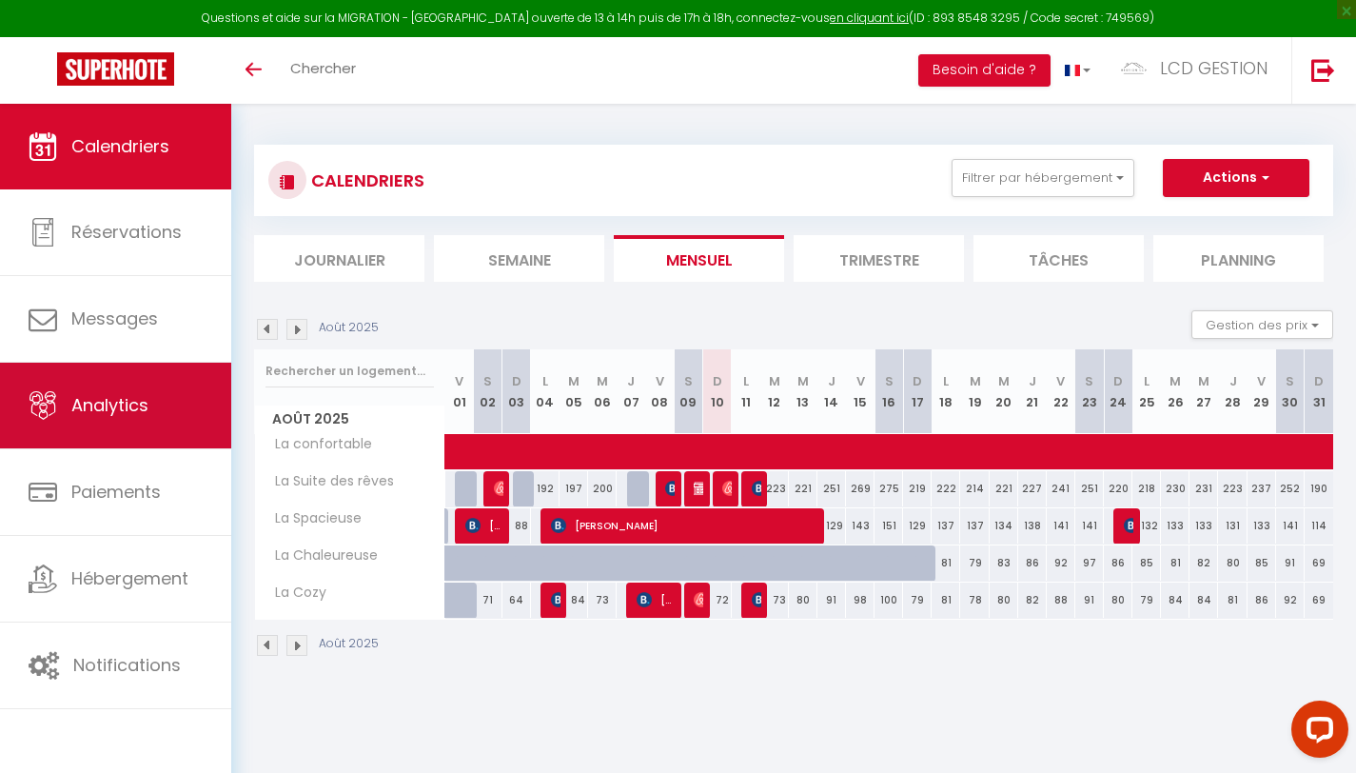
click at [159, 423] on link "Analytics" at bounding box center [115, 406] width 231 height 86
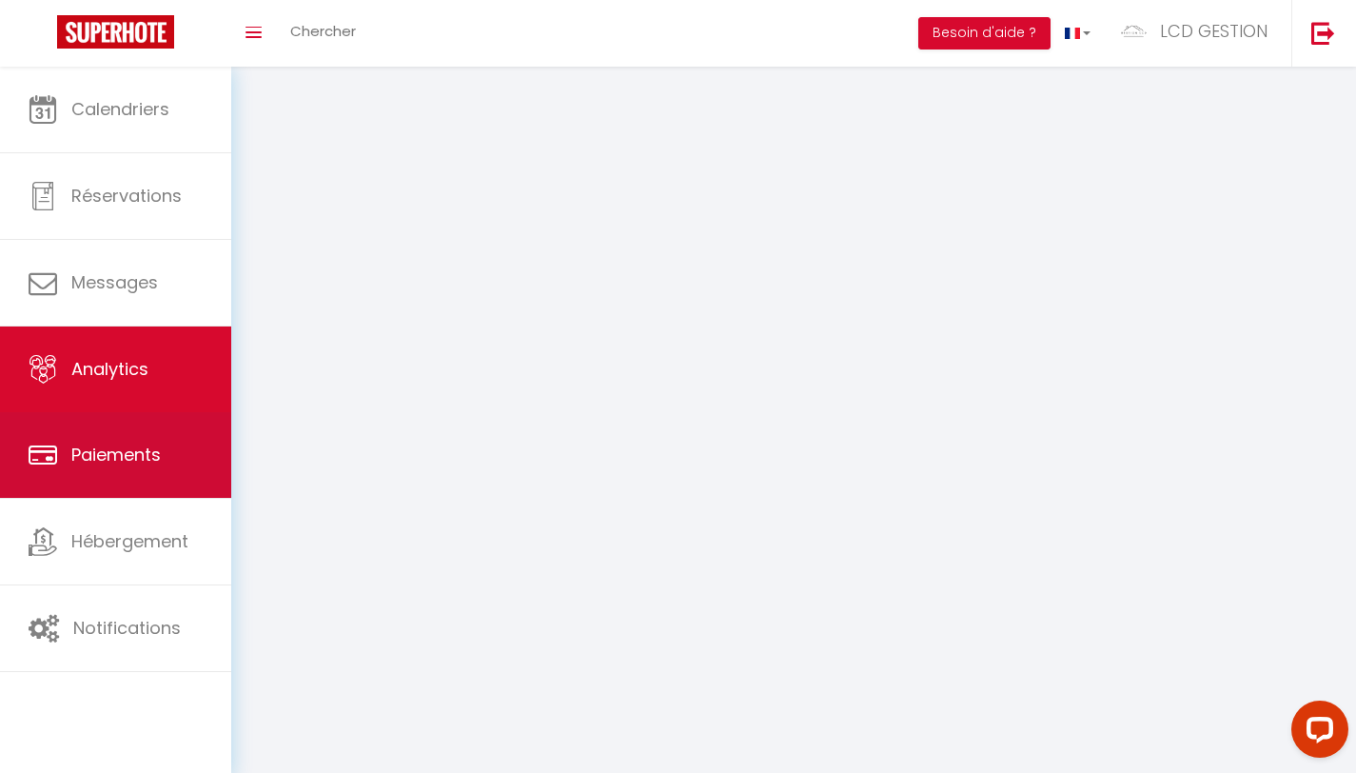
select select "2025"
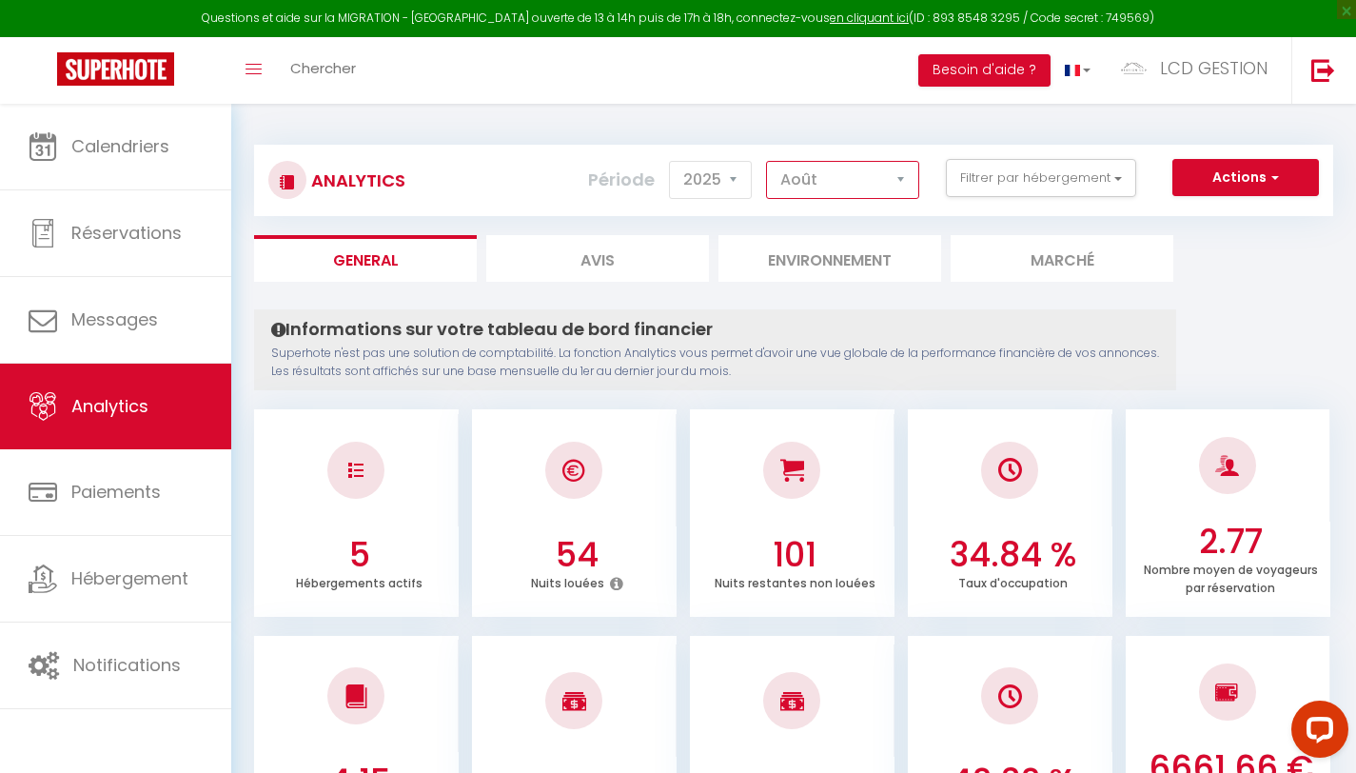
click at [903, 173] on select "[PERSON_NAME] Mars Avril Mai Juin Juillet Août Septembre Octobre Novembre Décem…" at bounding box center [842, 180] width 153 height 38
select select "9"
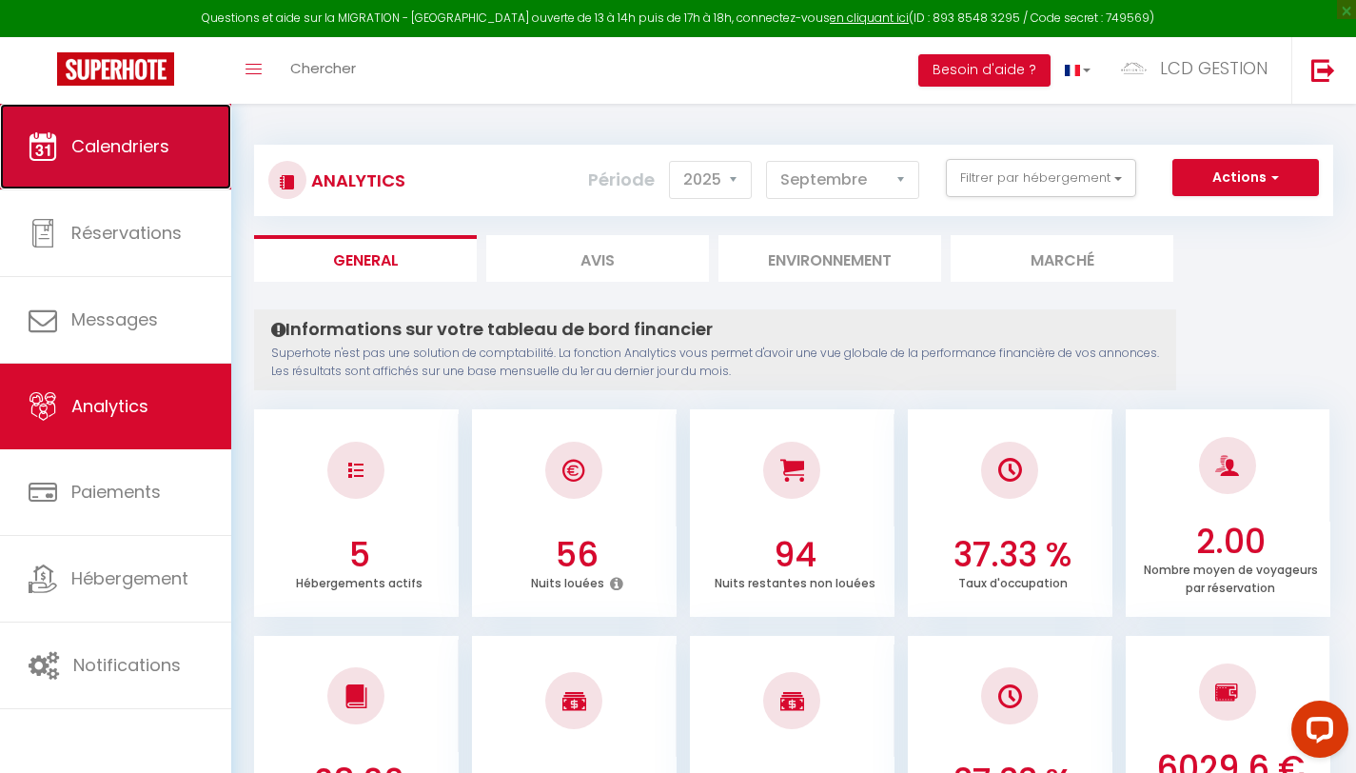
click at [110, 184] on link "Calendriers" at bounding box center [115, 147] width 231 height 86
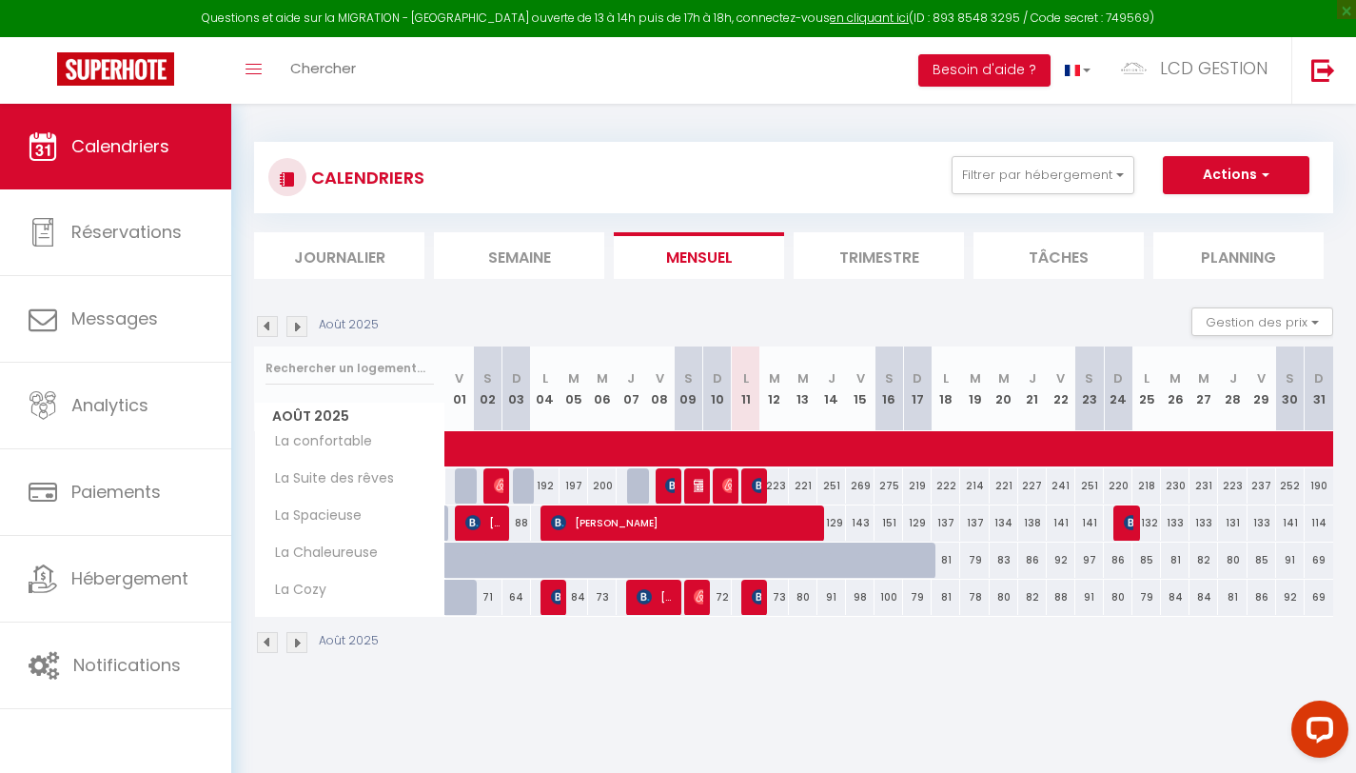
scroll to position [4, 0]
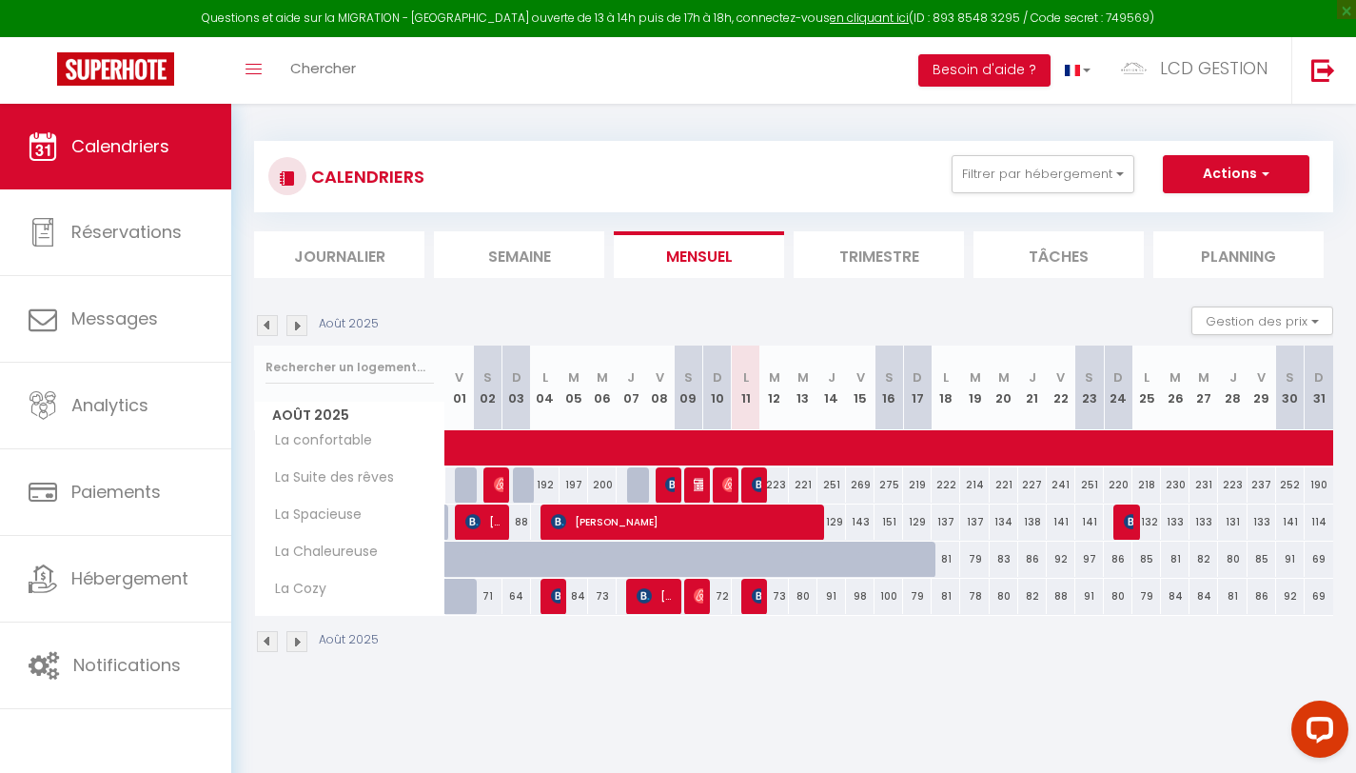
click at [293, 319] on img at bounding box center [297, 325] width 21 height 21
select select
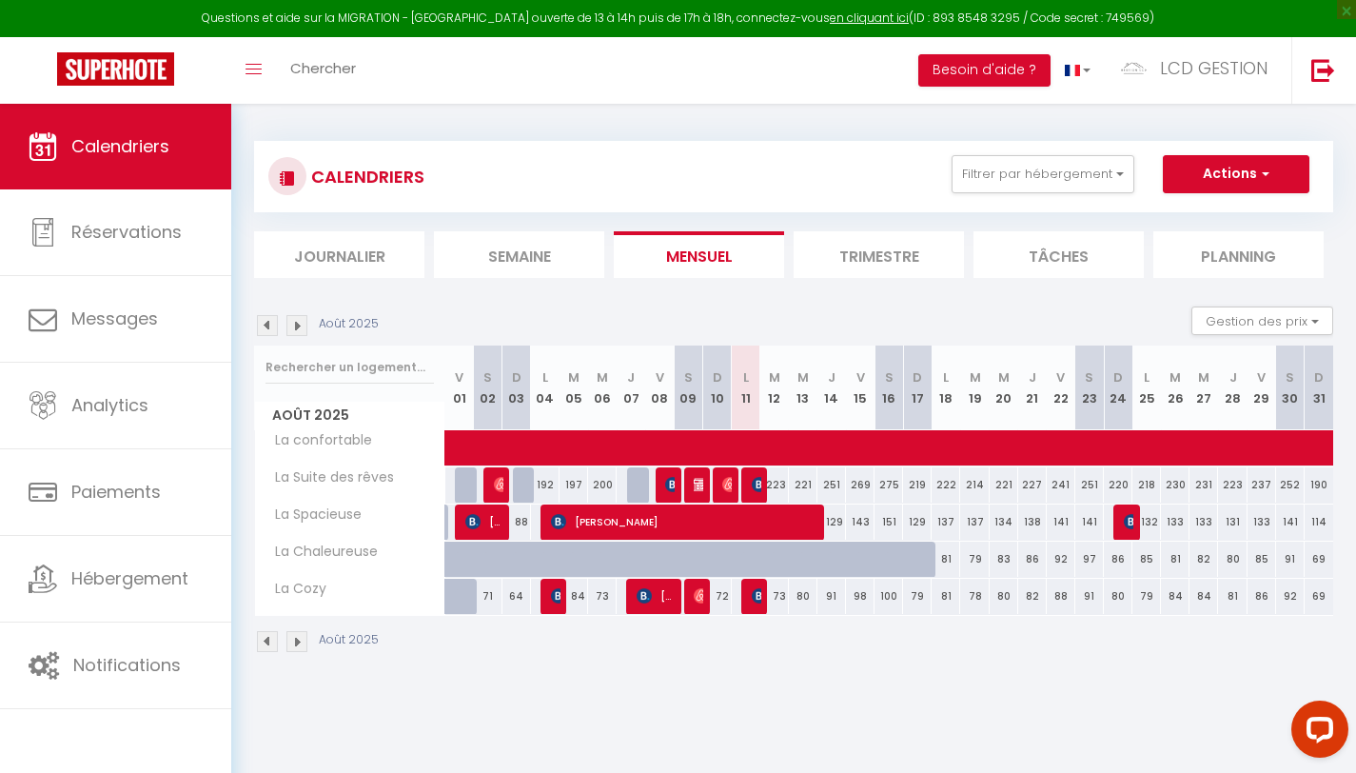
select select
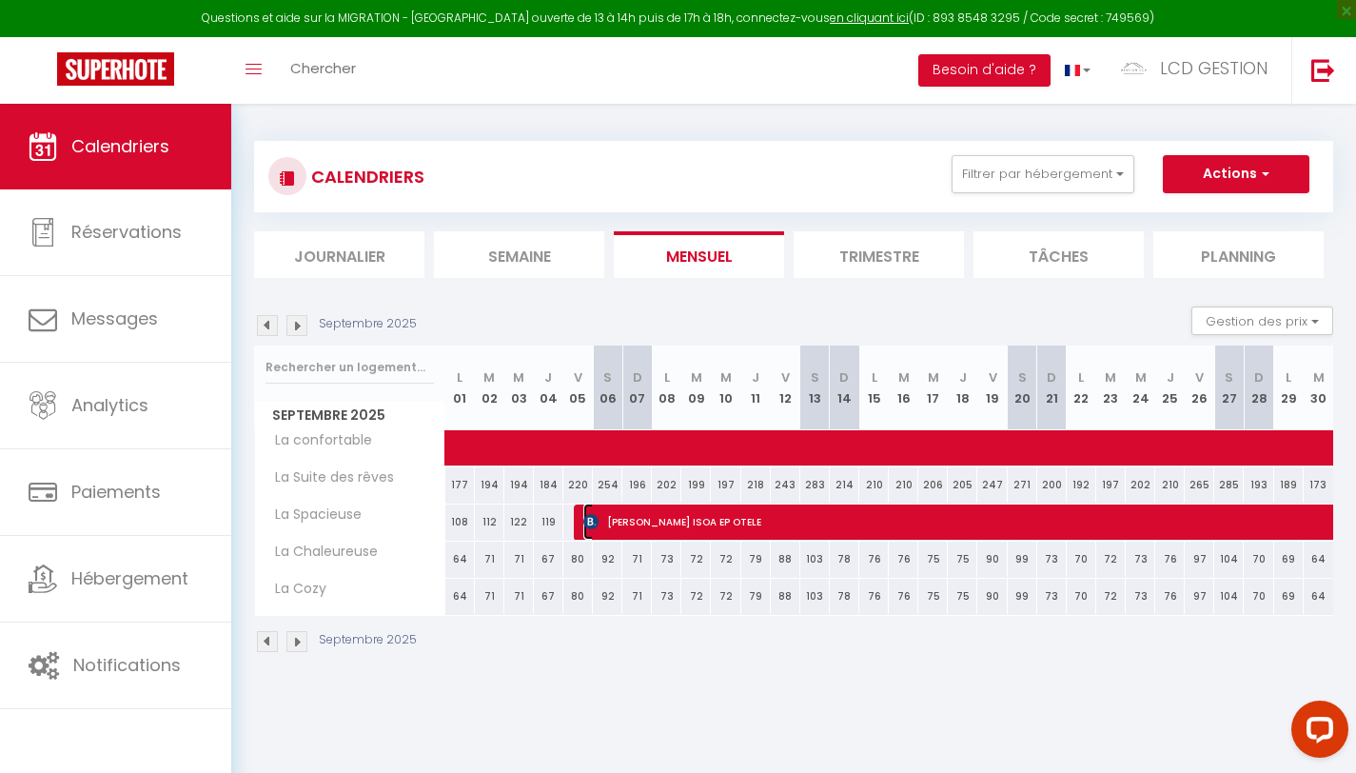
click at [734, 524] on span "[PERSON_NAME] ISOA EP OTELE" at bounding box center [1261, 522] width 1357 height 36
select select "OK"
select select "KO"
select select "0"
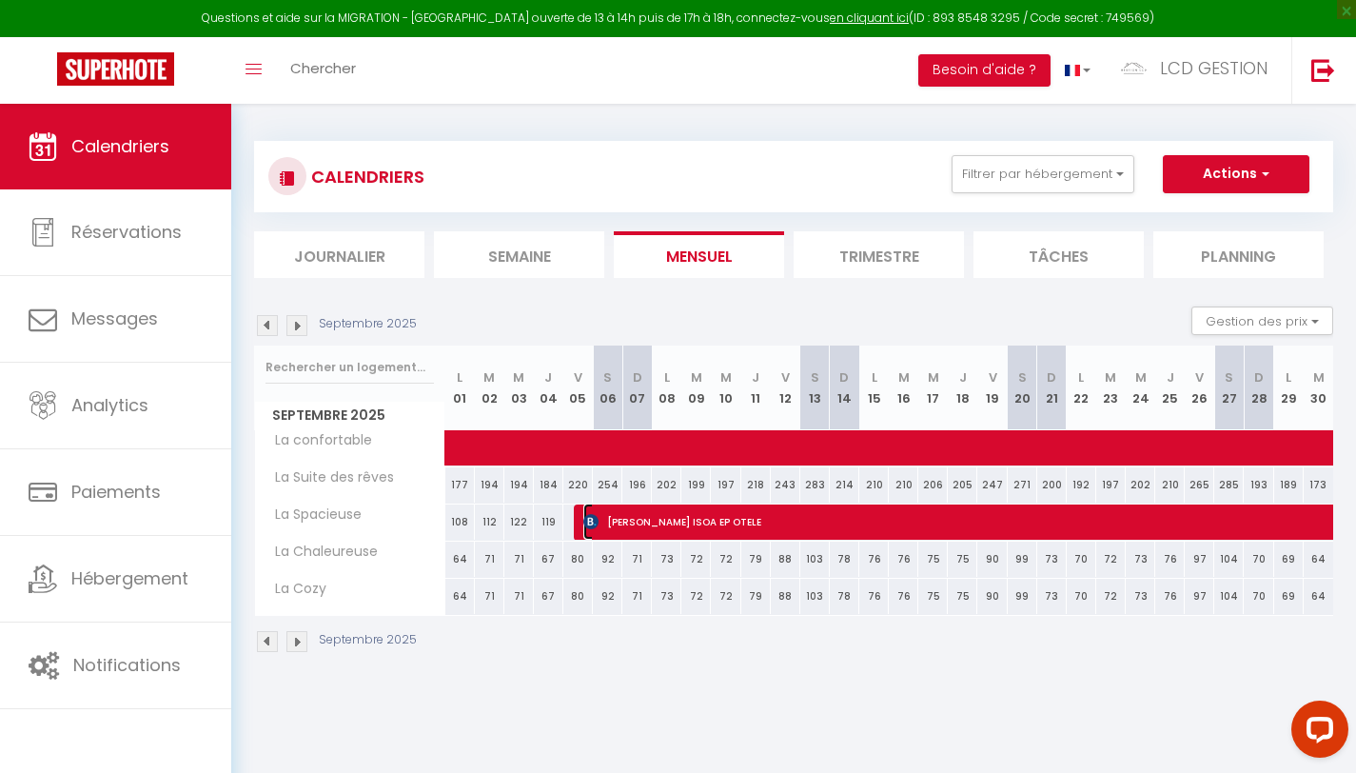
select select "1"
select select
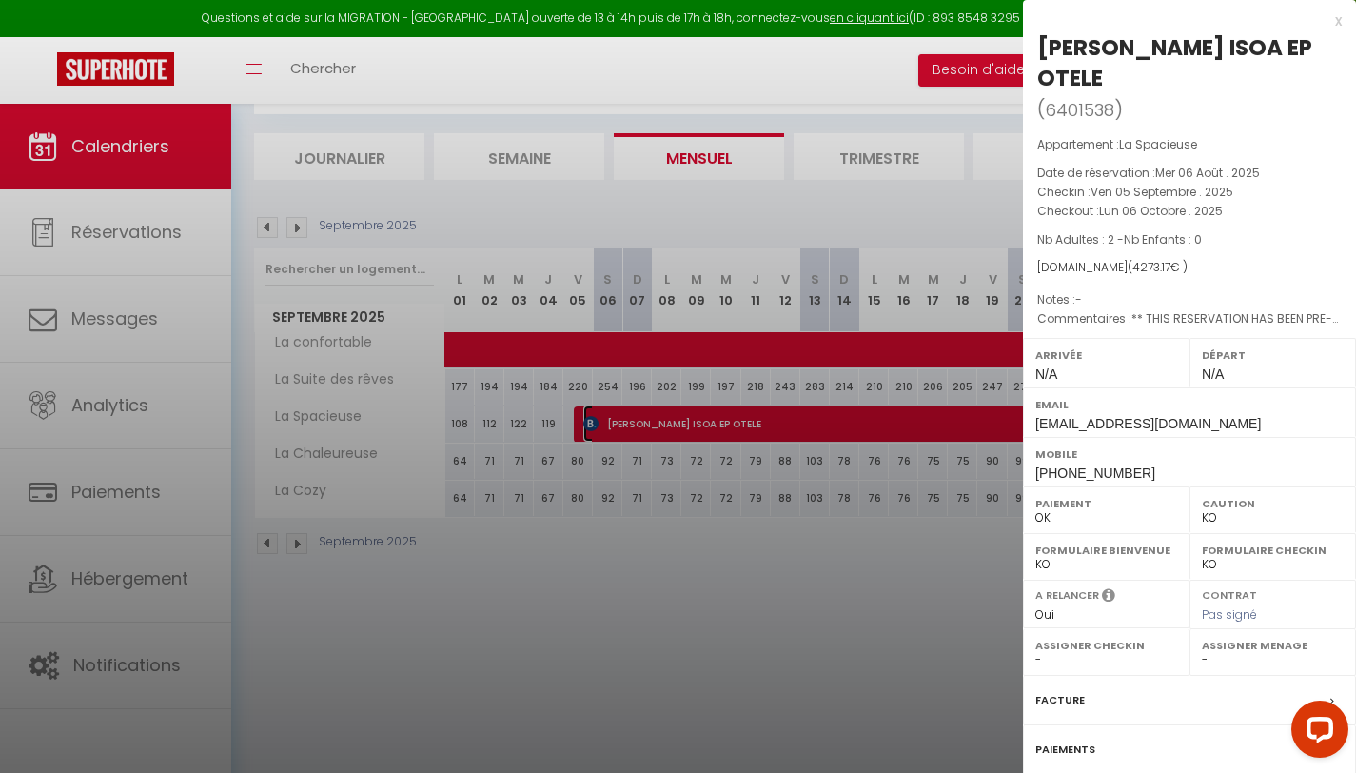
scroll to position [104, 0]
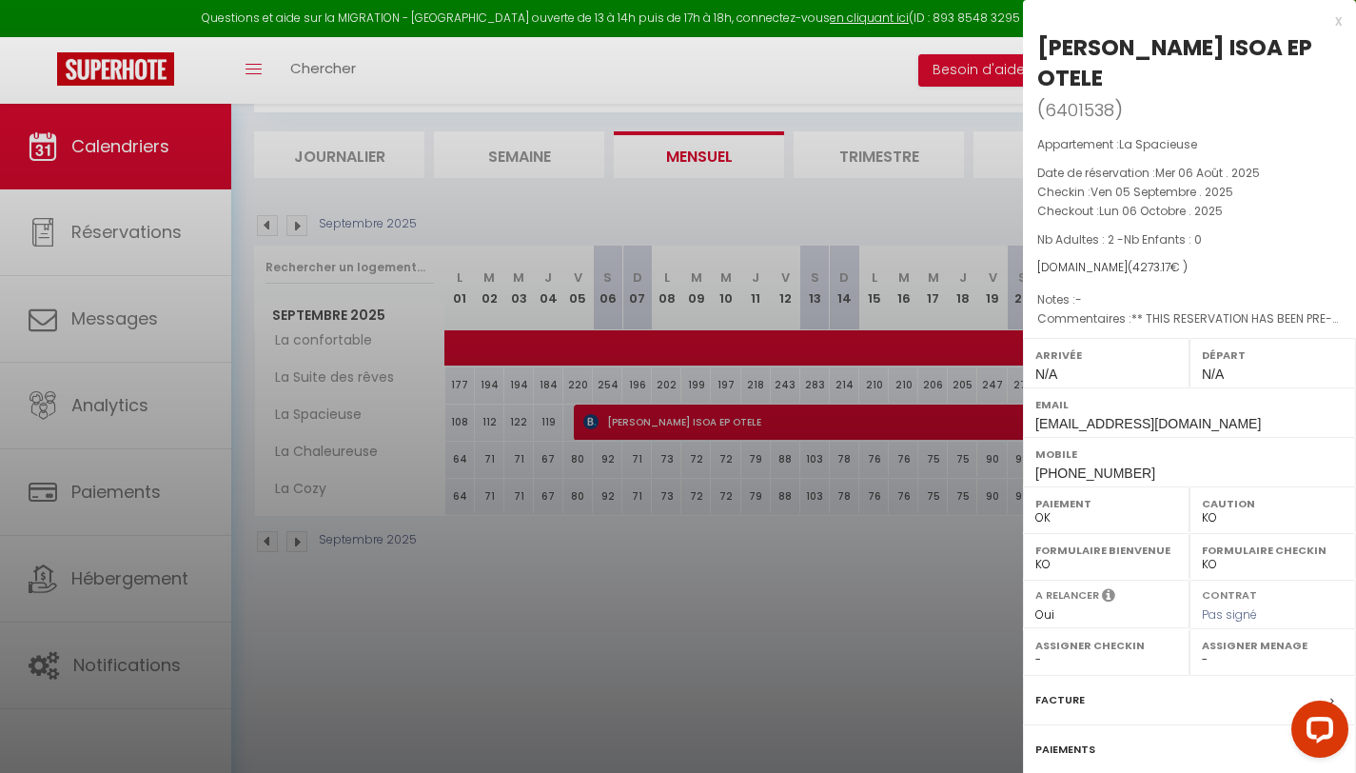
click at [734, 551] on div at bounding box center [678, 386] width 1356 height 773
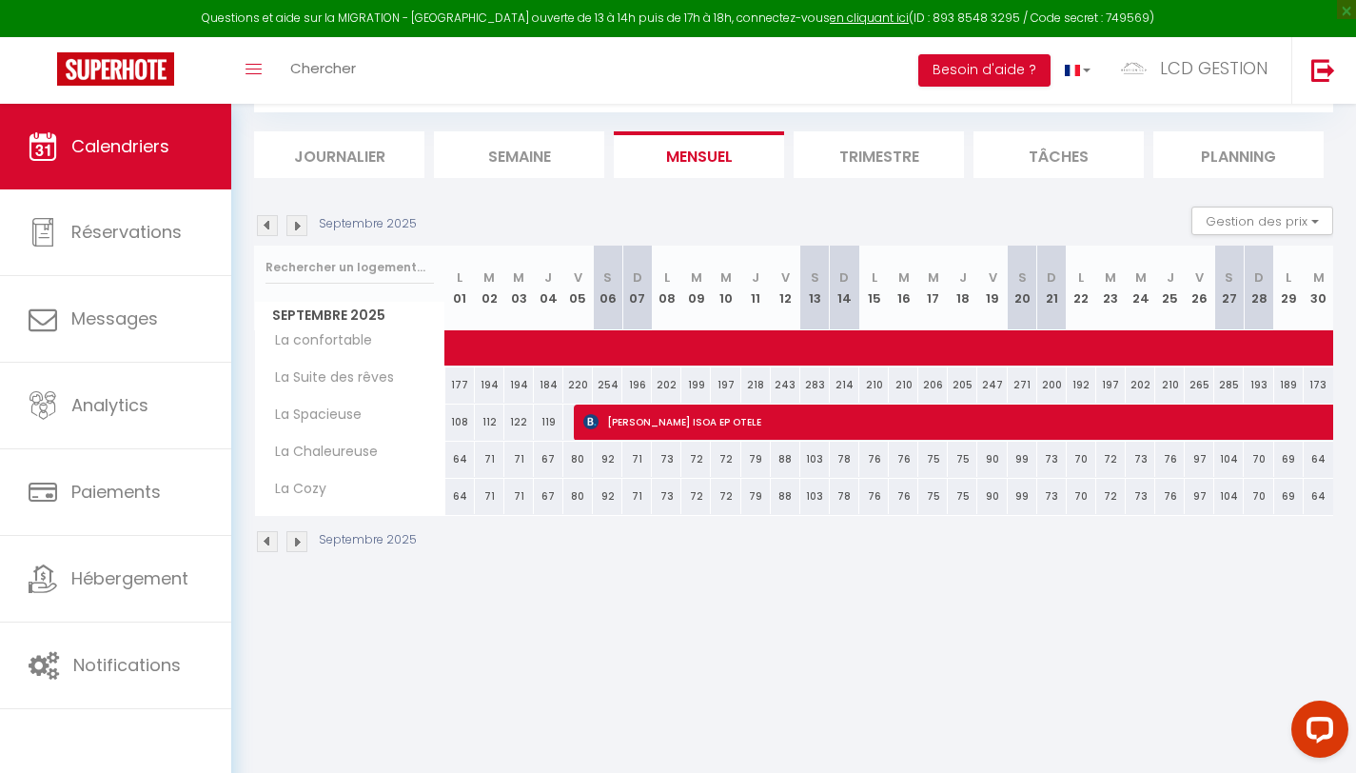
click at [291, 224] on img at bounding box center [297, 225] width 21 height 21
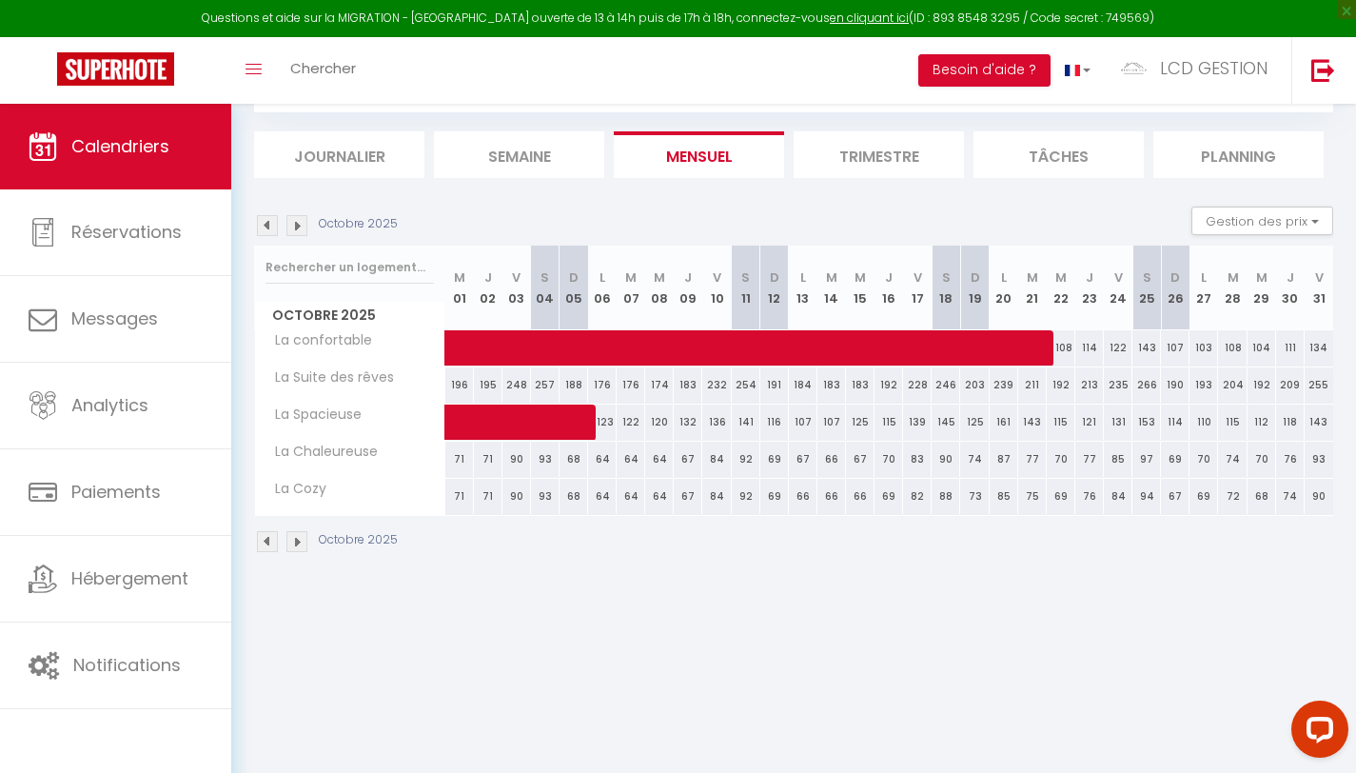
click at [249, 225] on div "CALENDRIERS Filtrer par hébergement Tous La confortable La Spacieuse La Chaleur…" at bounding box center [793, 297] width 1125 height 595
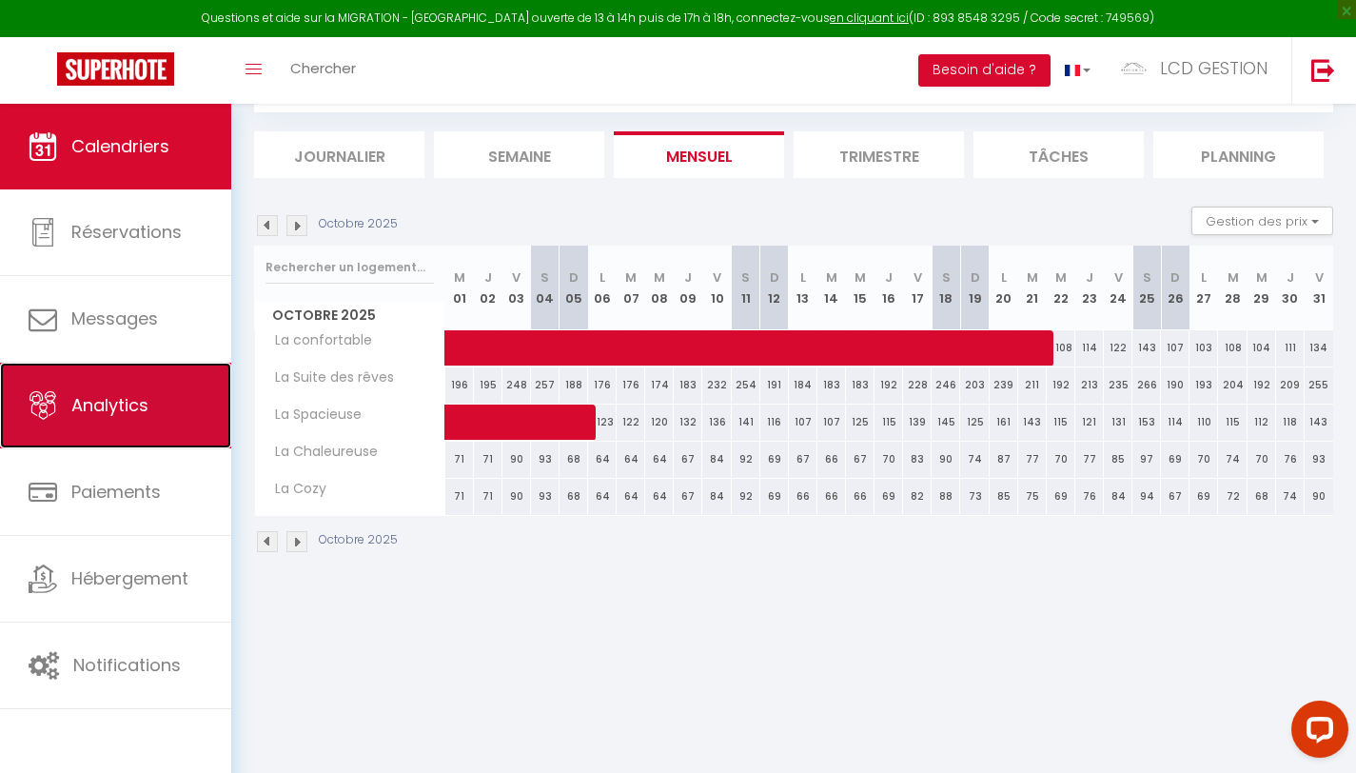
click at [133, 429] on link "Analytics" at bounding box center [115, 406] width 231 height 86
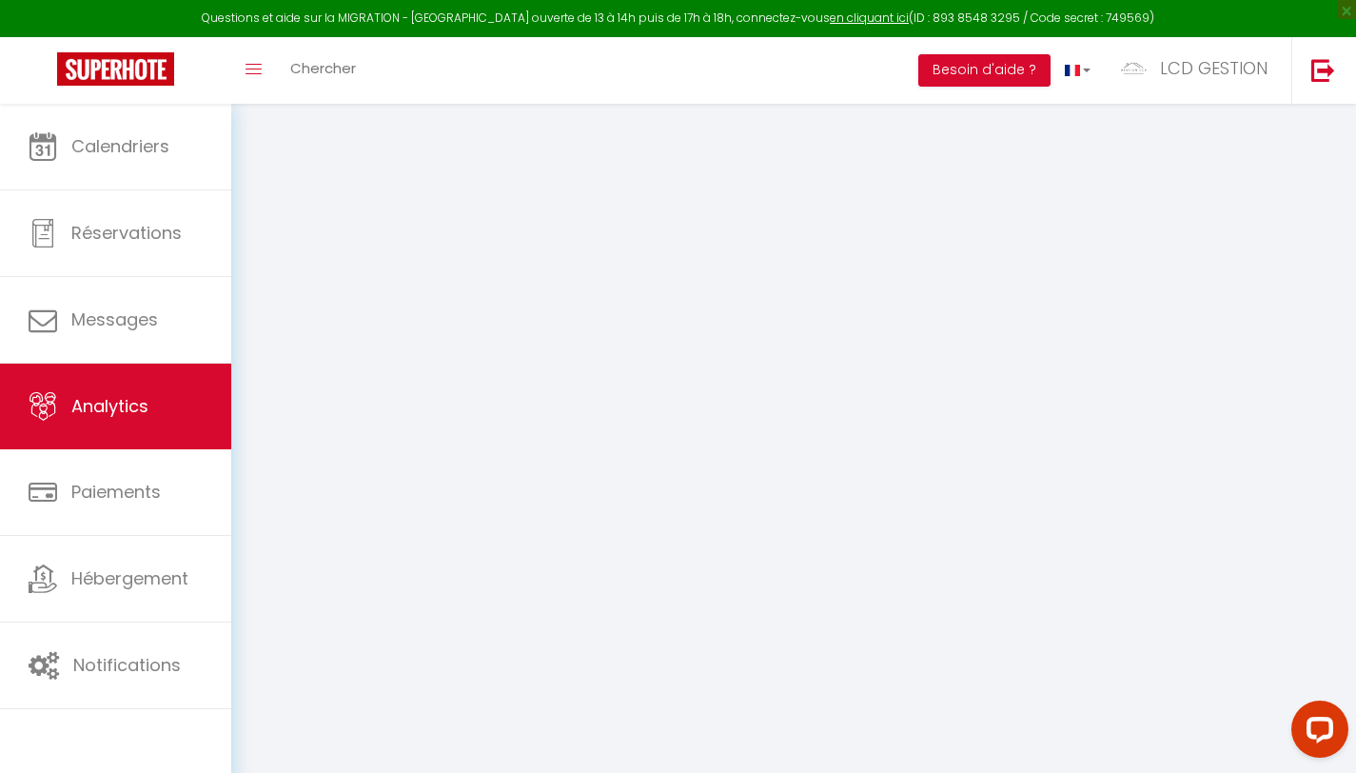
select select "2025"
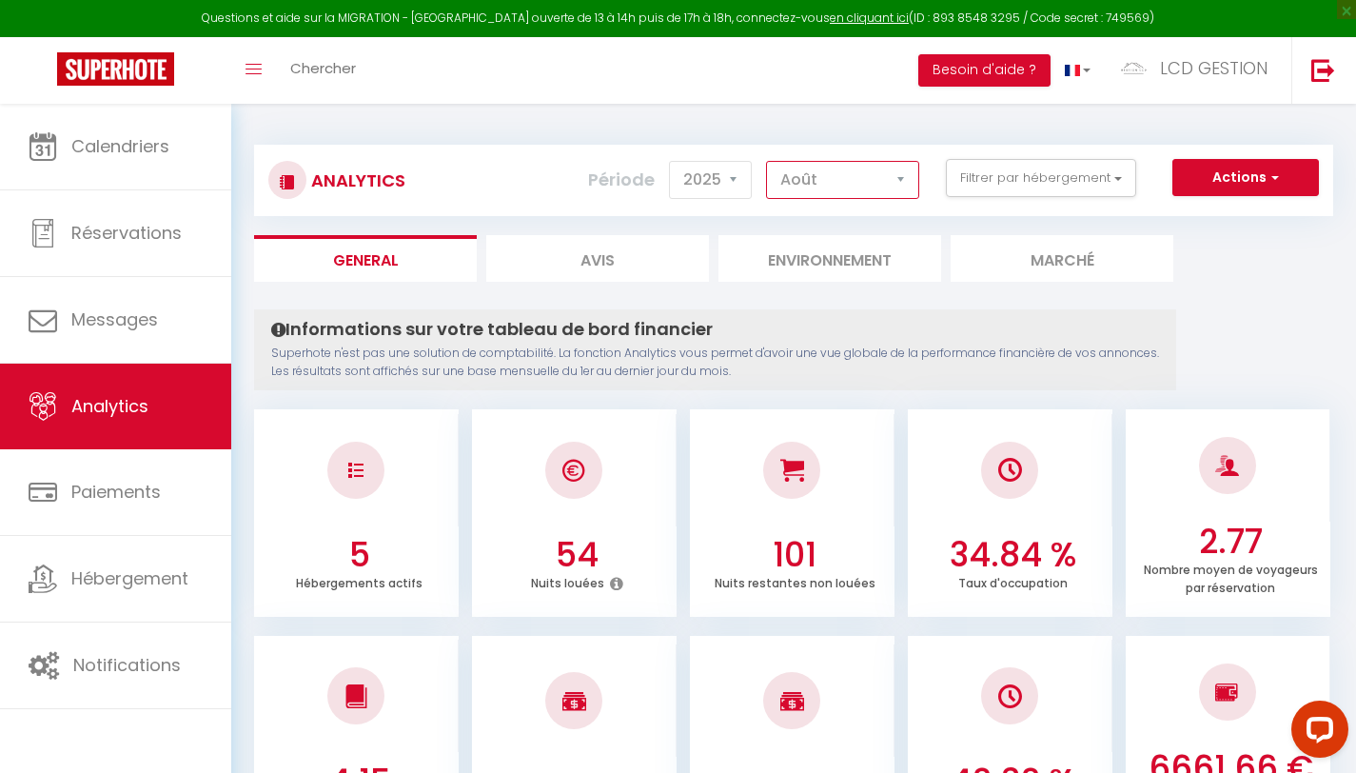
click at [864, 190] on select "[PERSON_NAME] Mars Avril Mai Juin Juillet Août Septembre Octobre Novembre Décem…" at bounding box center [842, 180] width 153 height 38
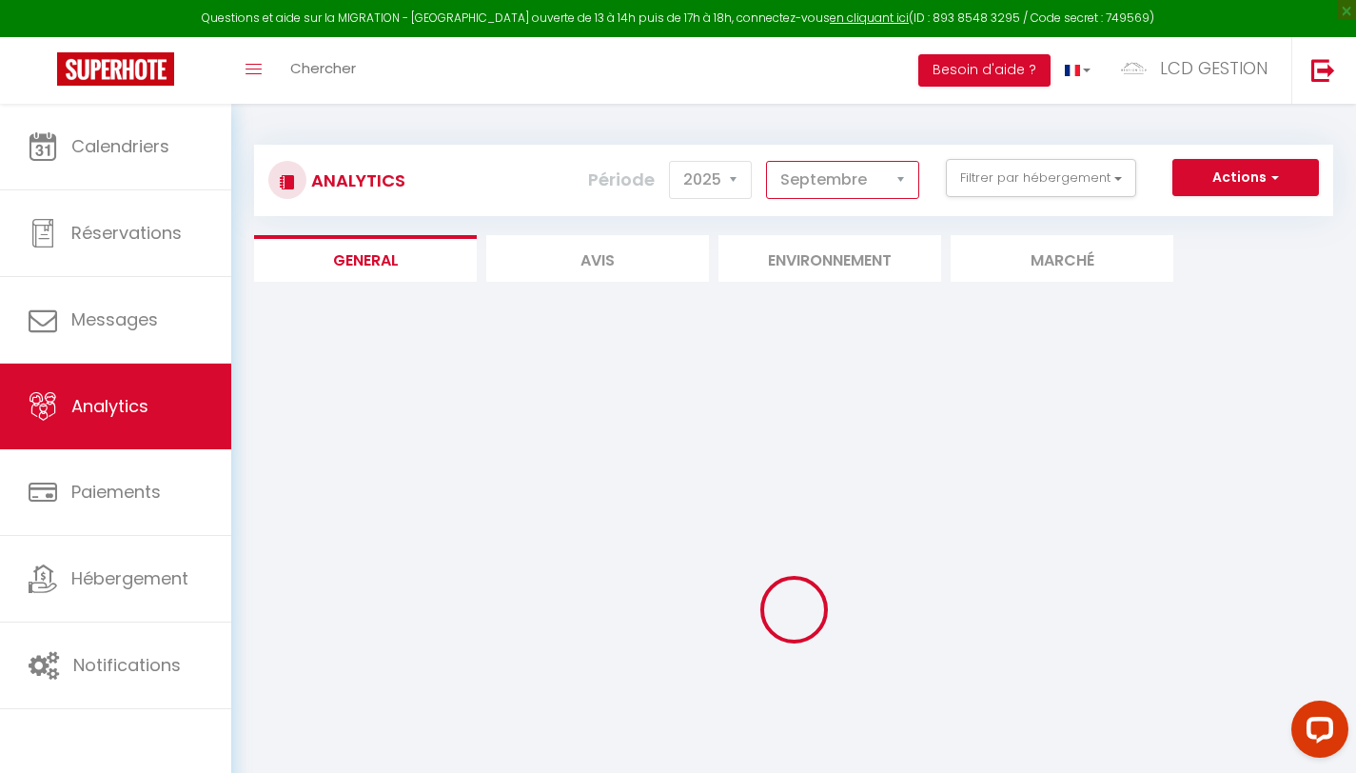
scroll to position [4, 0]
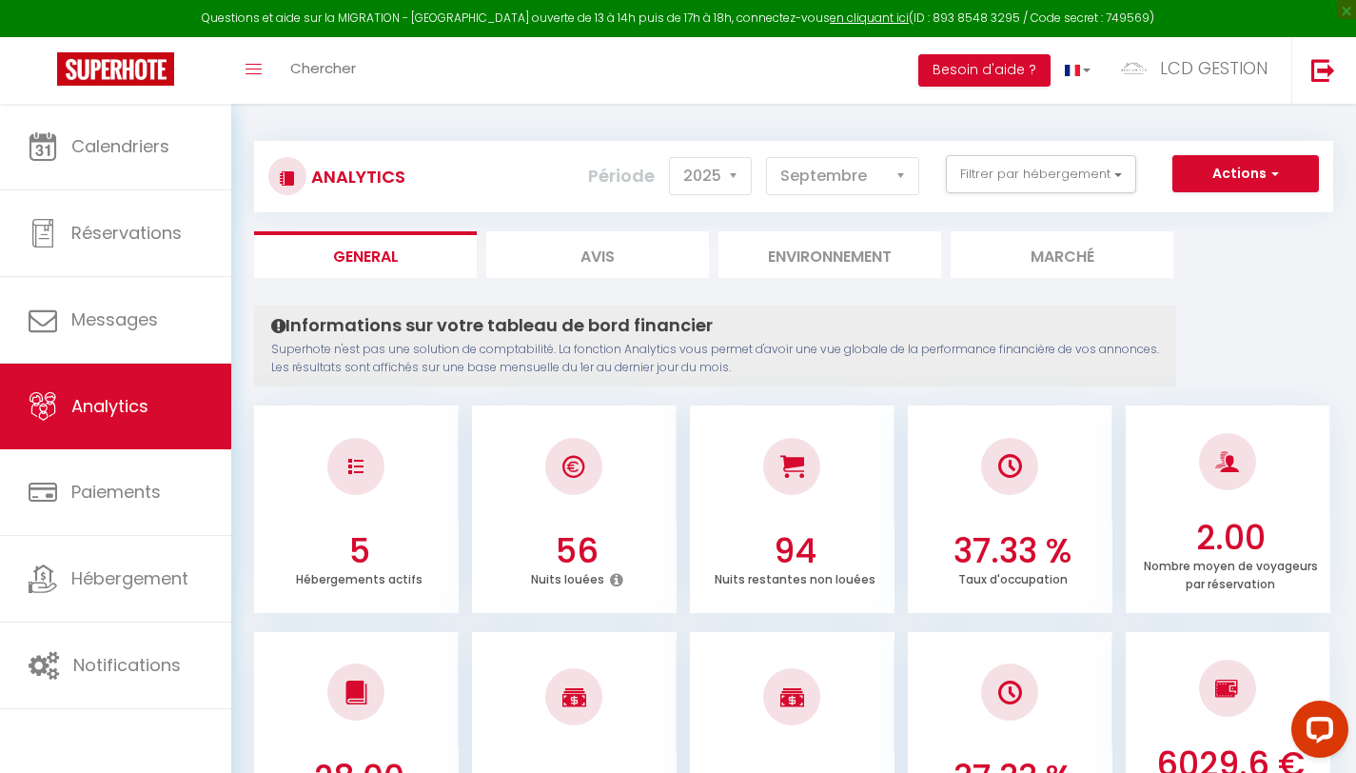
click at [878, 196] on div "Période 2014 2015 2016 2017 2018 2019 2020 2021 2022 2023 2024 2025 2026 [DATE]…" at bounding box center [761, 176] width 346 height 42
click at [880, 194] on select "[PERSON_NAME] Mars Avril Mai Juin Juillet Août Septembre Octobre Novembre Décem…" at bounding box center [842, 176] width 153 height 38
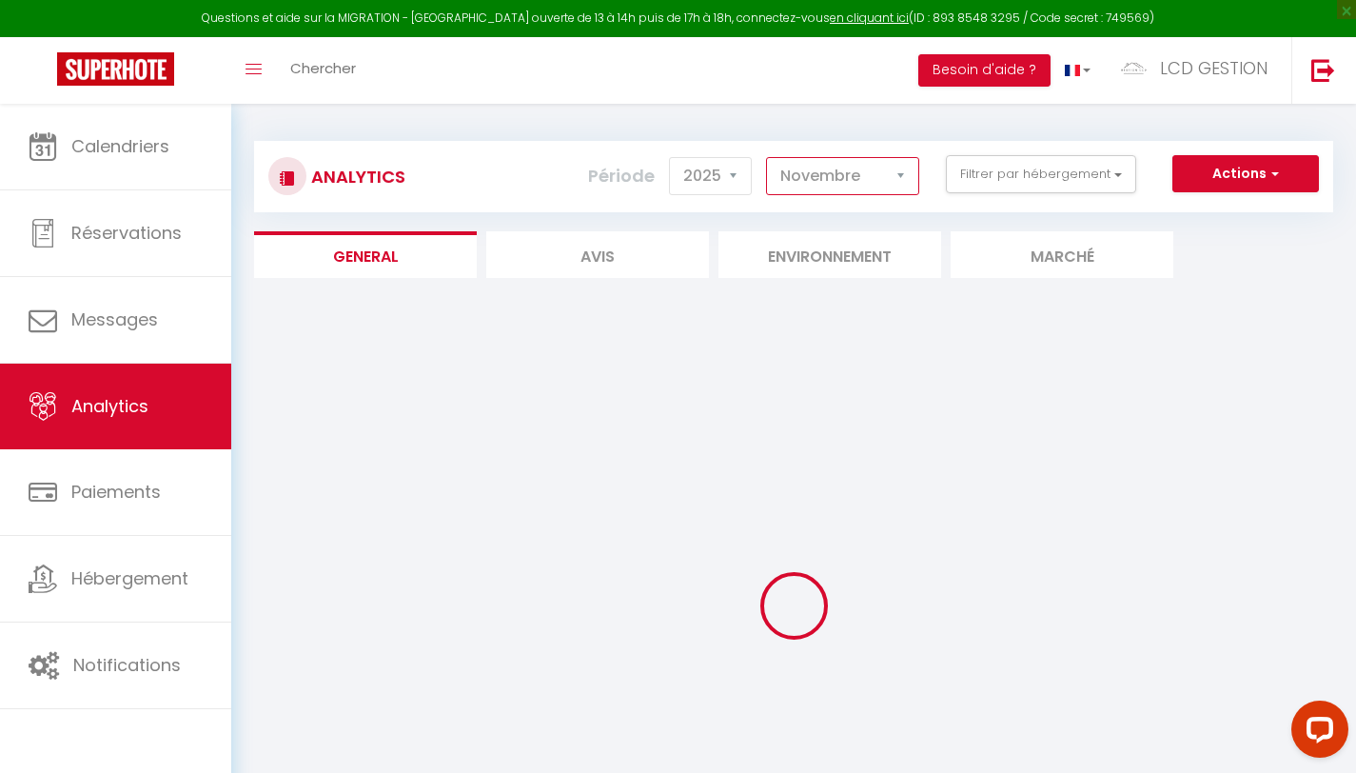
click at [854, 164] on select "[PERSON_NAME] Mars Avril Mai Juin Juillet Août Septembre Octobre Novembre Décem…" at bounding box center [842, 176] width 153 height 38
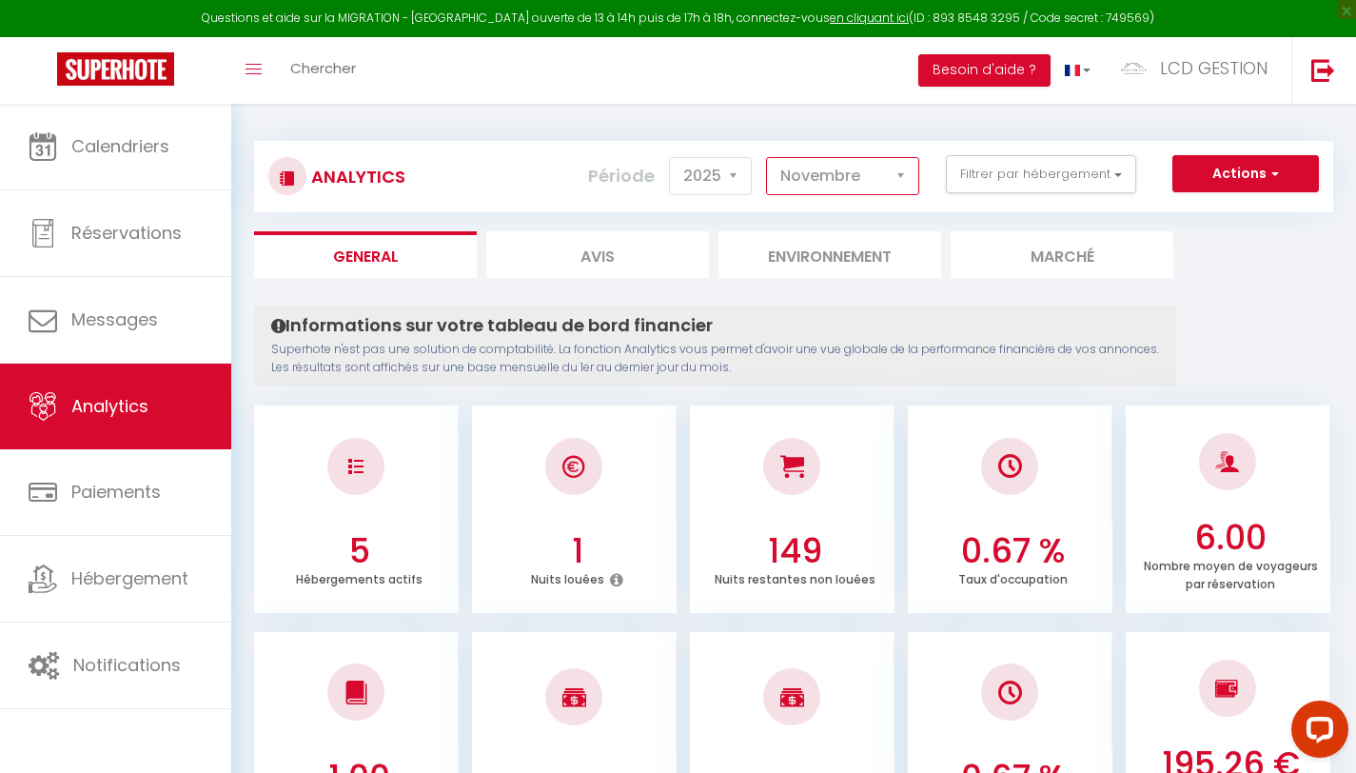
select select "10"
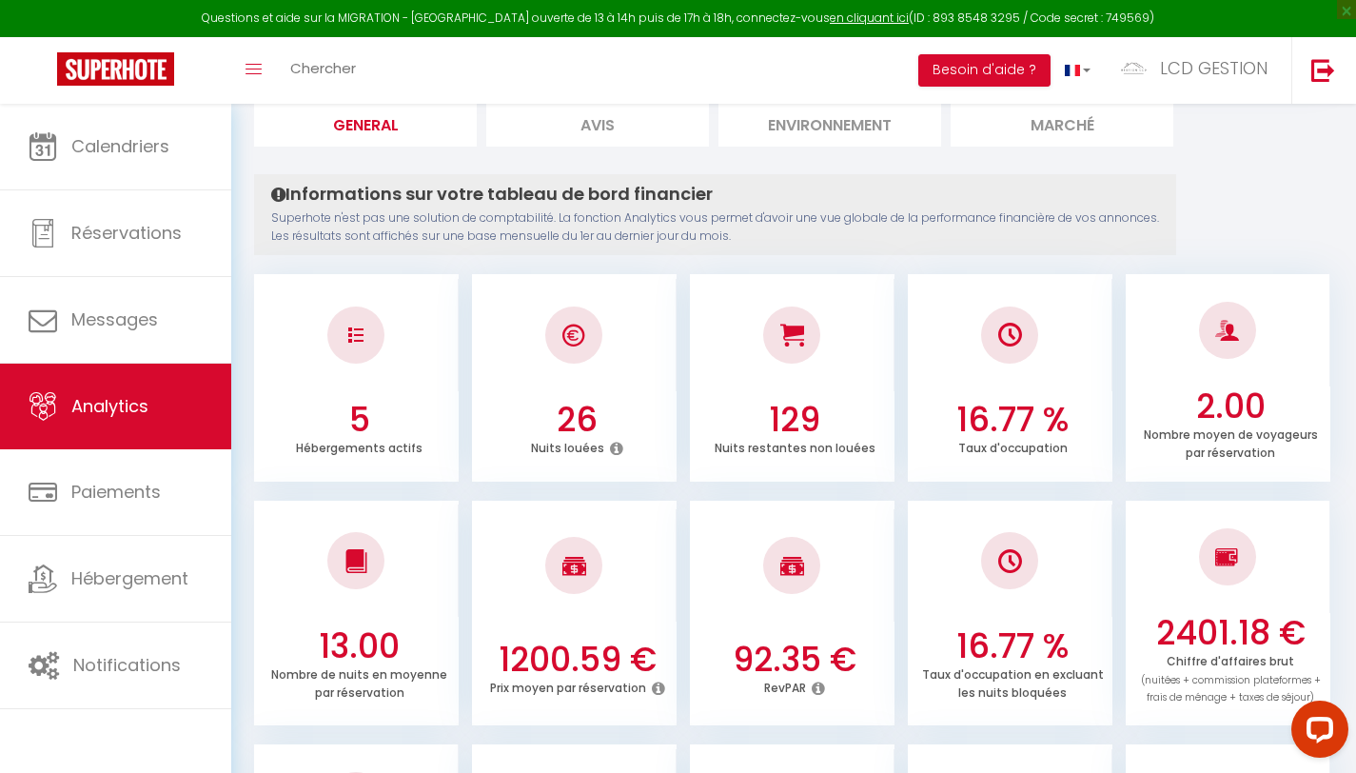
scroll to position [30, 0]
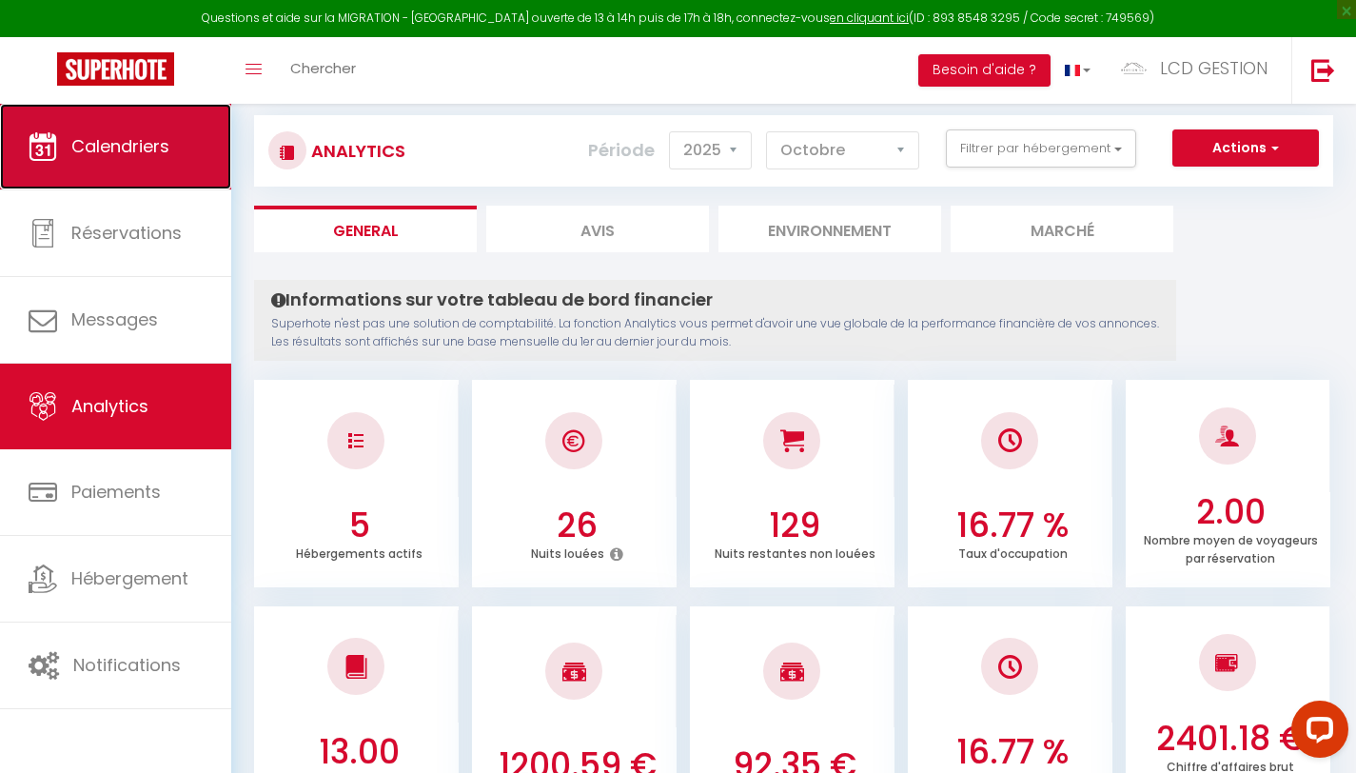
click at [161, 183] on link "Calendriers" at bounding box center [115, 147] width 231 height 86
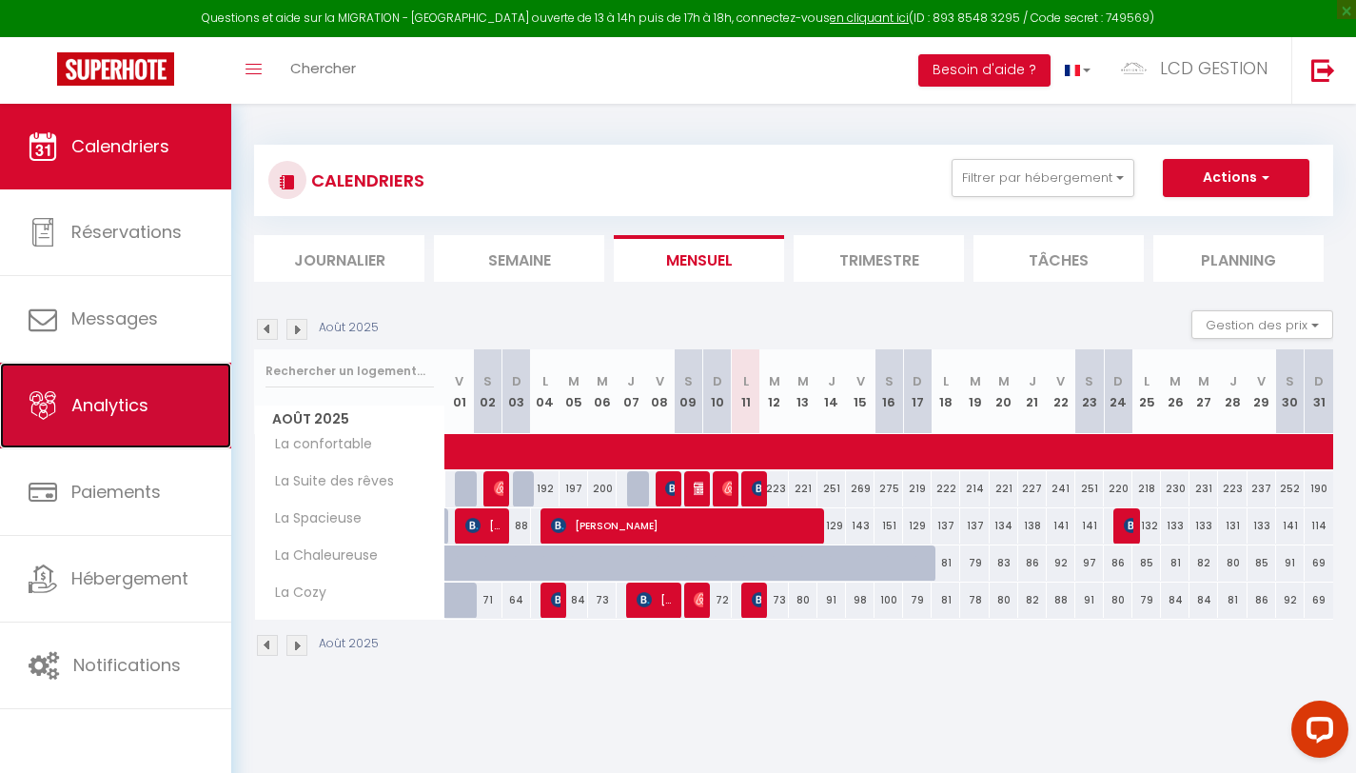
click at [158, 433] on link "Analytics" at bounding box center [115, 406] width 231 height 86
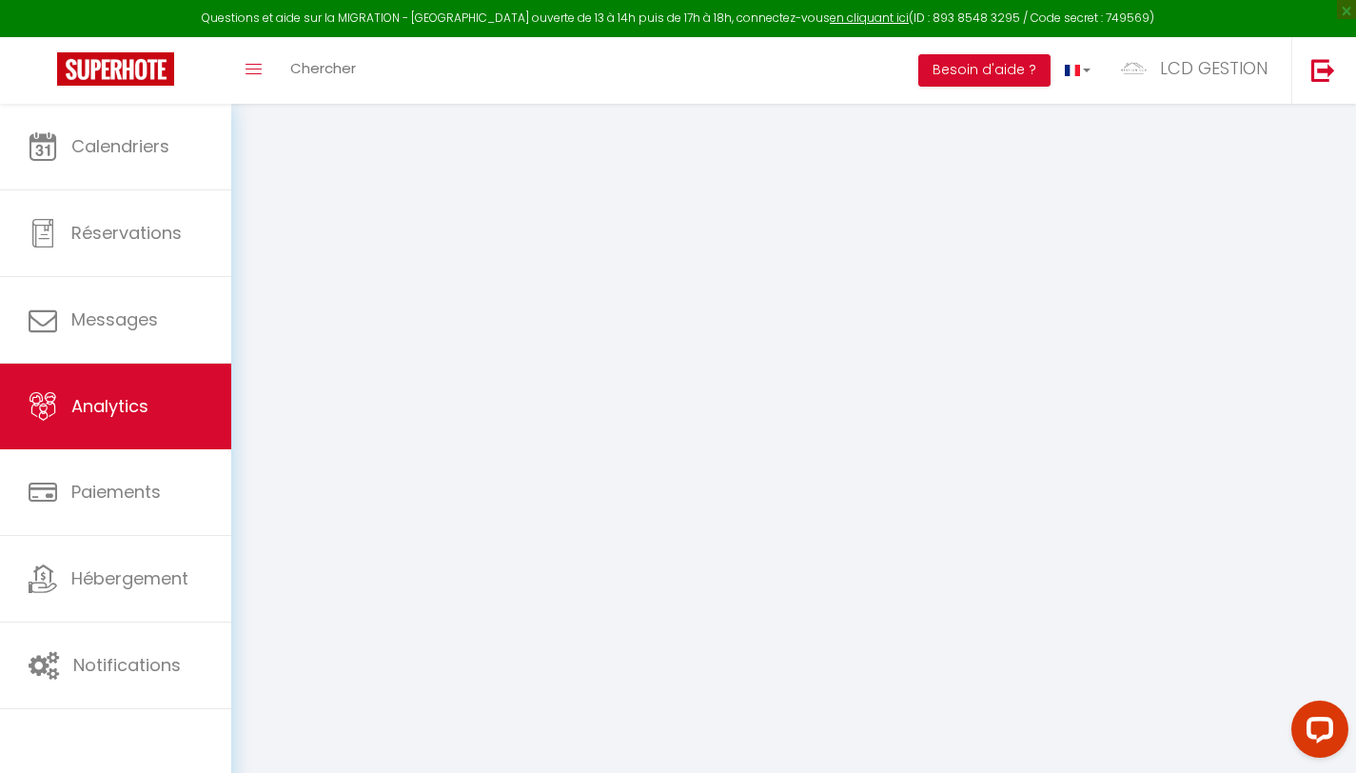
select select "2025"
select select "8"
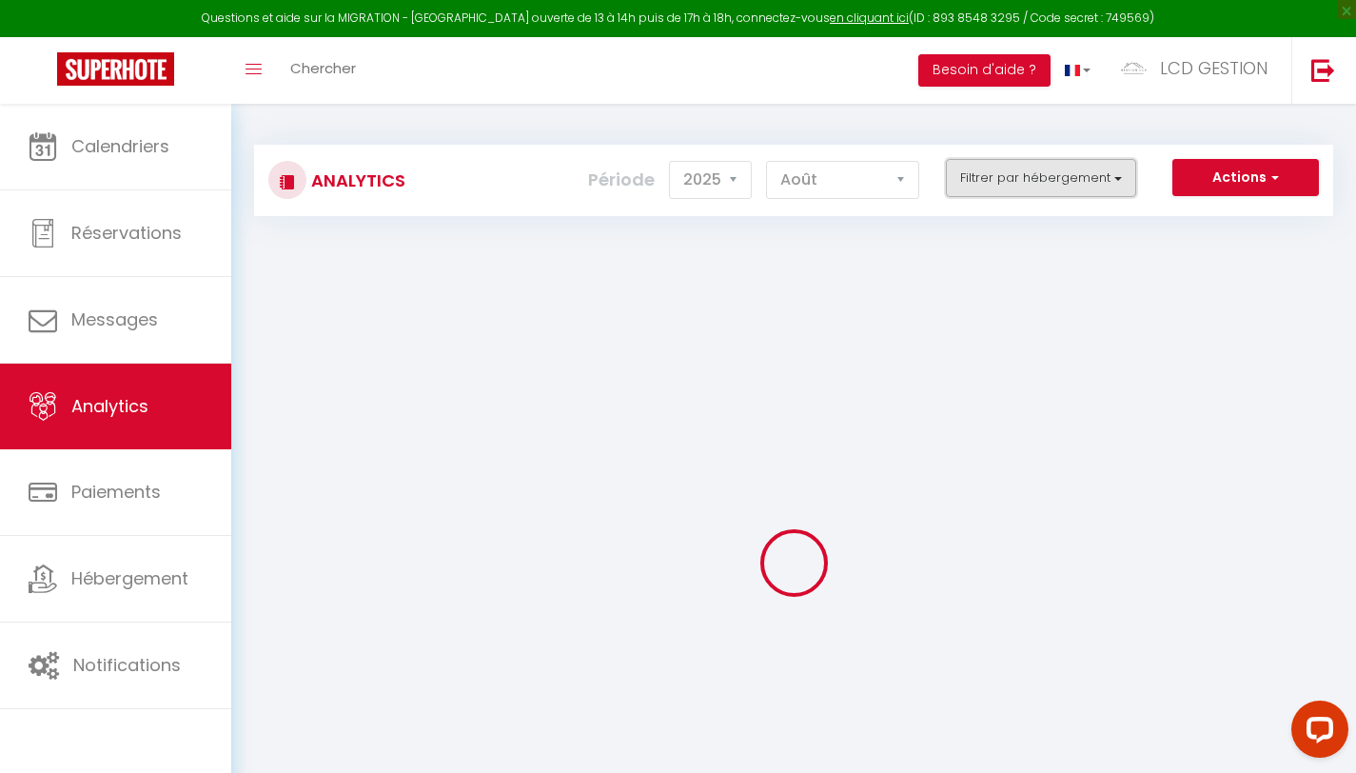
click at [1001, 193] on button "Filtrer par hébergement" at bounding box center [1041, 178] width 190 height 38
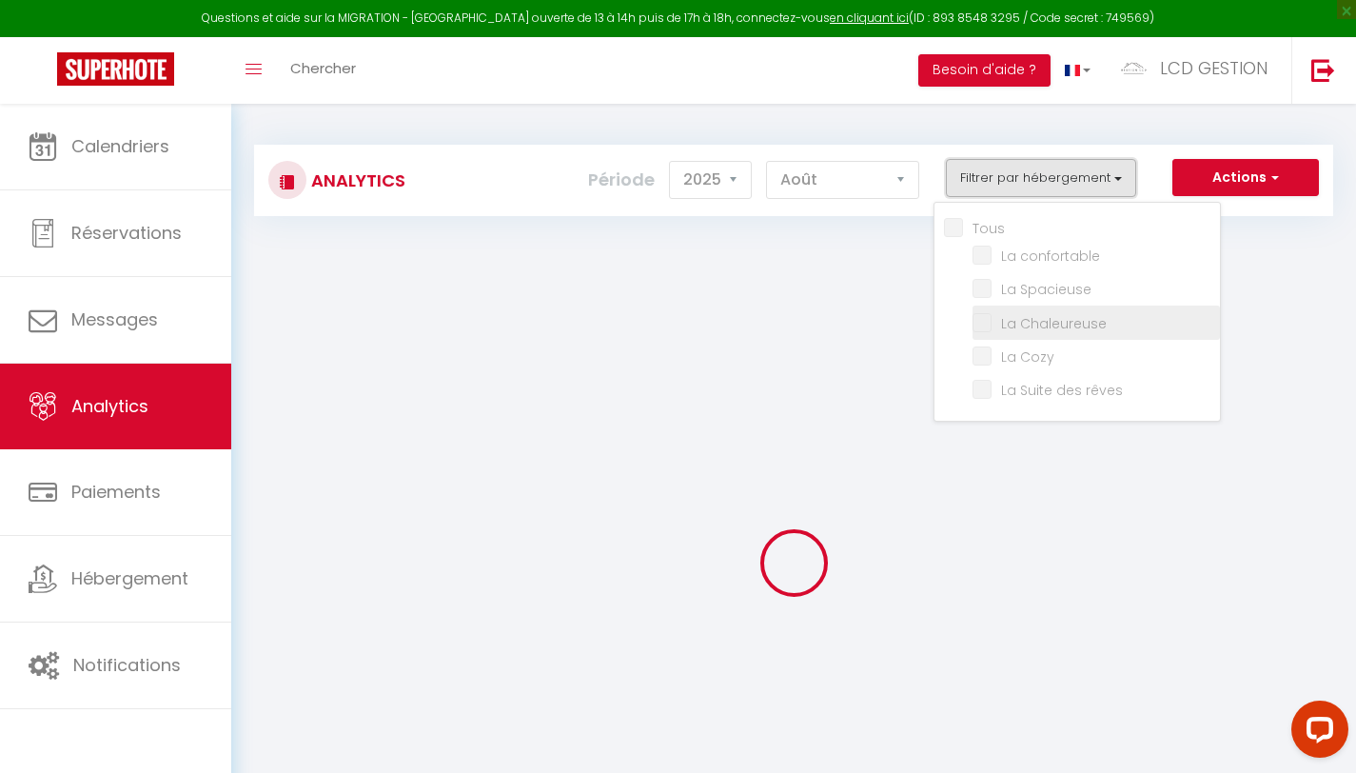
checkbox input "false"
checkbox confortable "false"
checkbox Spacieuse "false"
checkbox Chaleureuse "false"
checkbox Cozy "false"
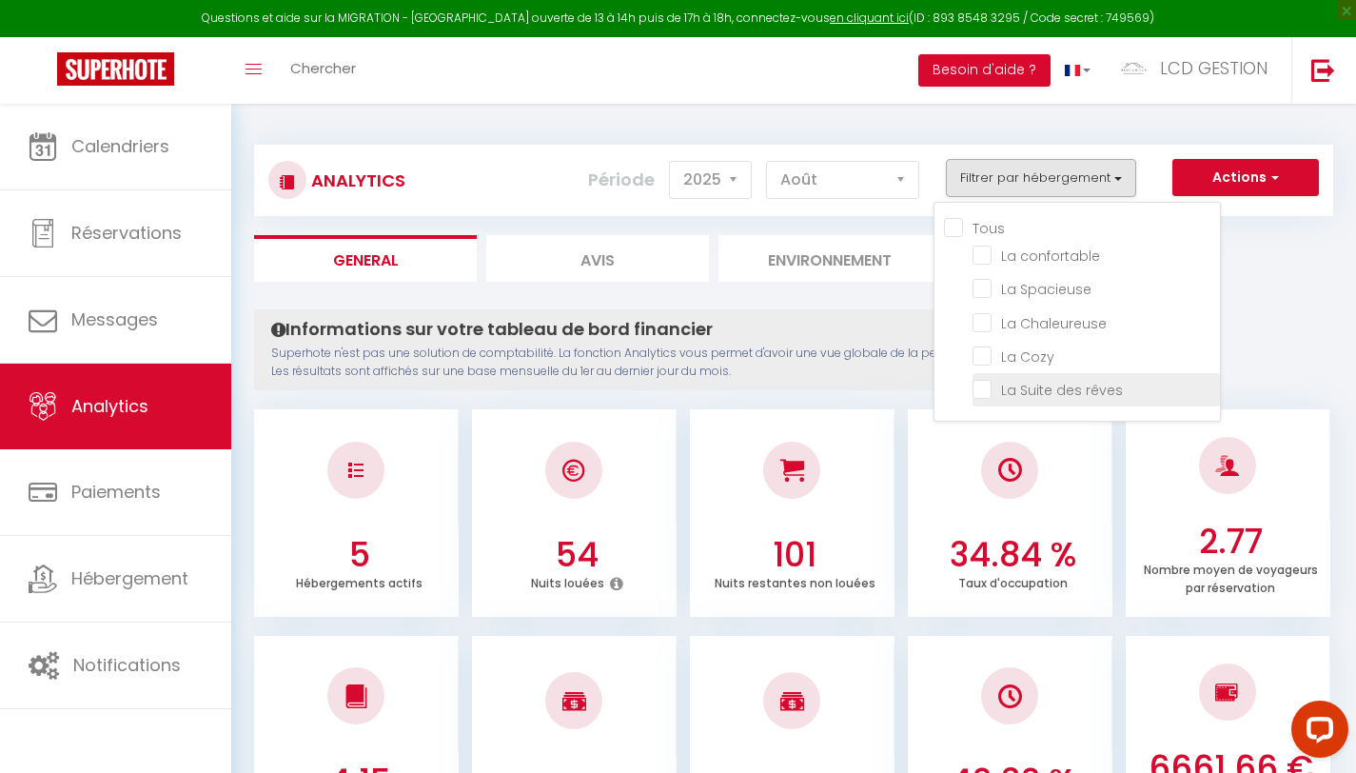
click at [1000, 384] on rêves "checkbox" at bounding box center [1096, 388] width 247 height 19
checkbox rêves "true"
checkbox confortable "false"
checkbox Spacieuse "false"
checkbox Chaleureuse "false"
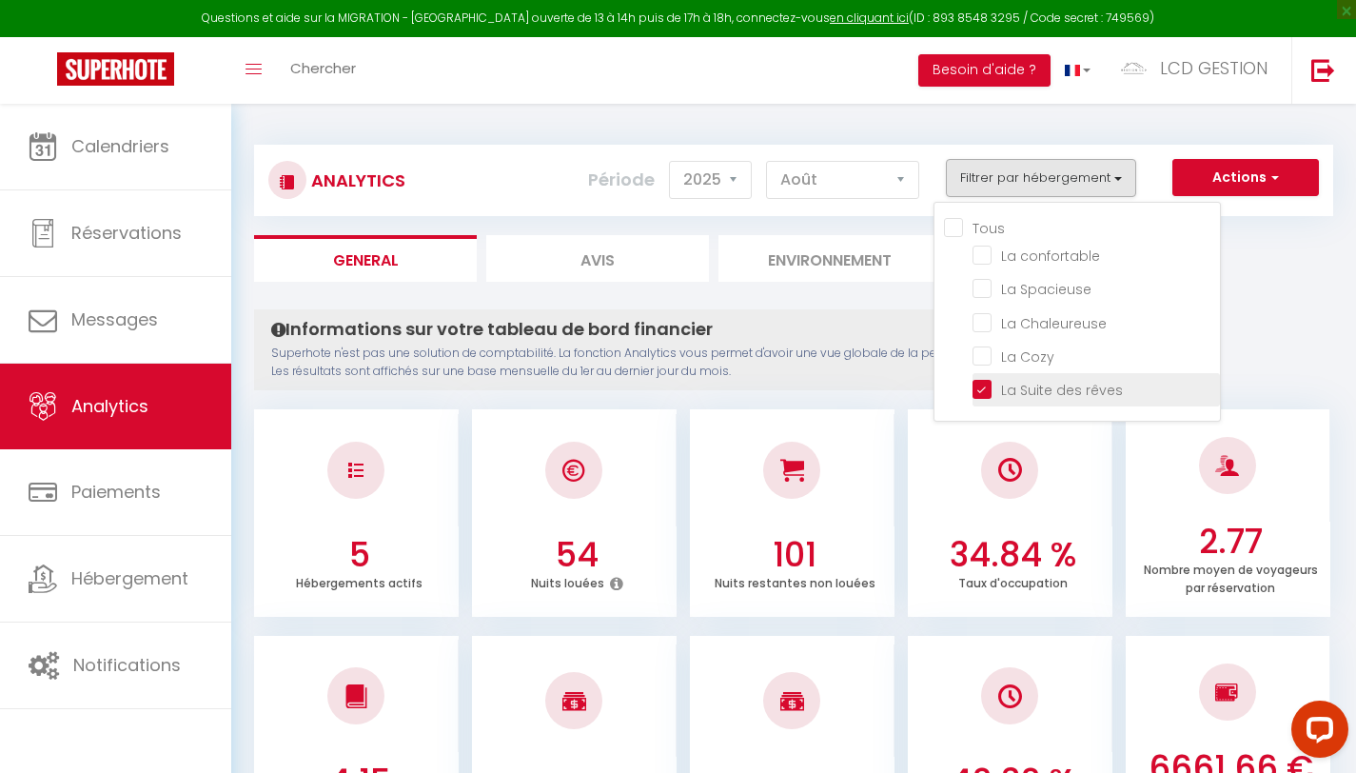
checkbox Cozy "false"
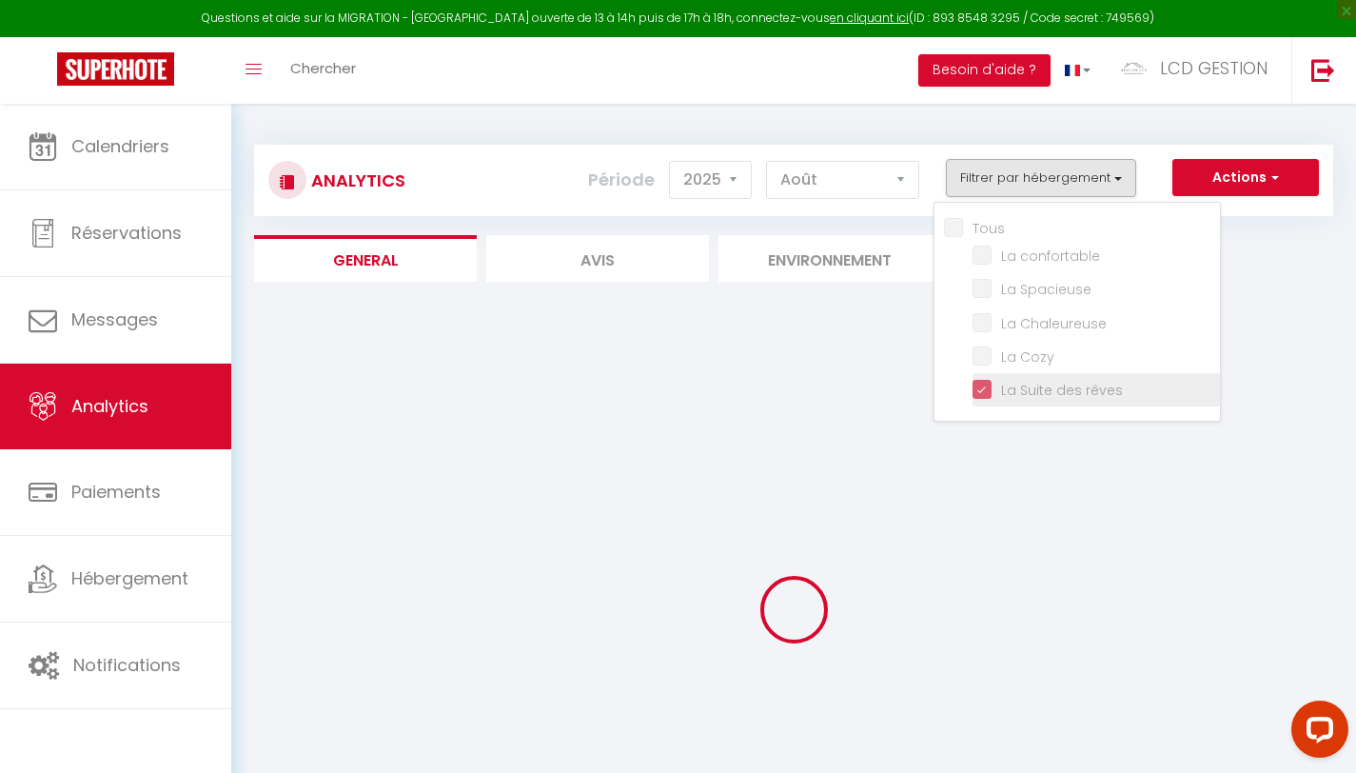
checkbox confortable "false"
checkbox Spacieuse "false"
checkbox Chaleureuse "false"
checkbox Cozy "false"
